Goal: Find specific page/section: Find specific page/section

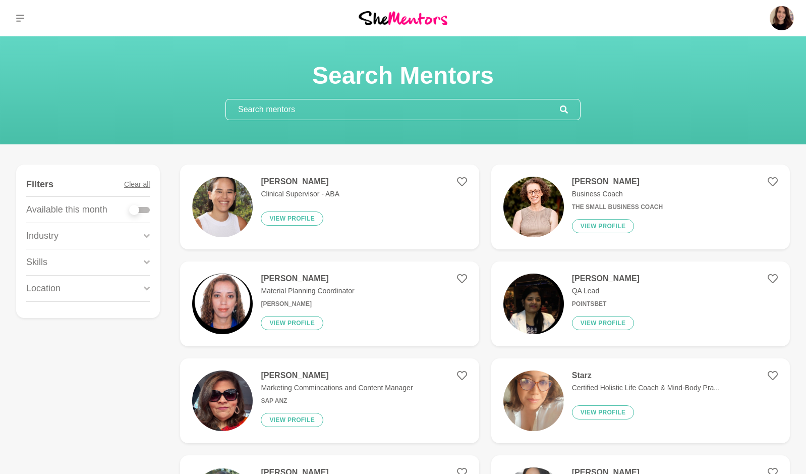
click at [278, 118] on input "text" at bounding box center [393, 109] width 334 height 20
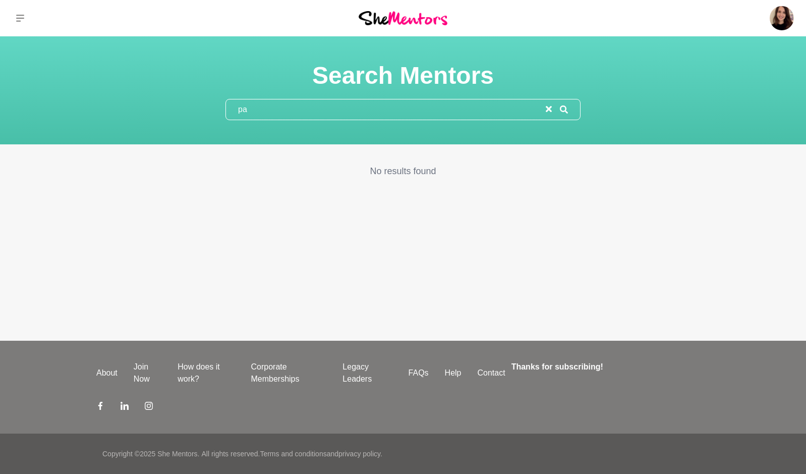
type input "p"
